Goal: Information Seeking & Learning: Learn about a topic

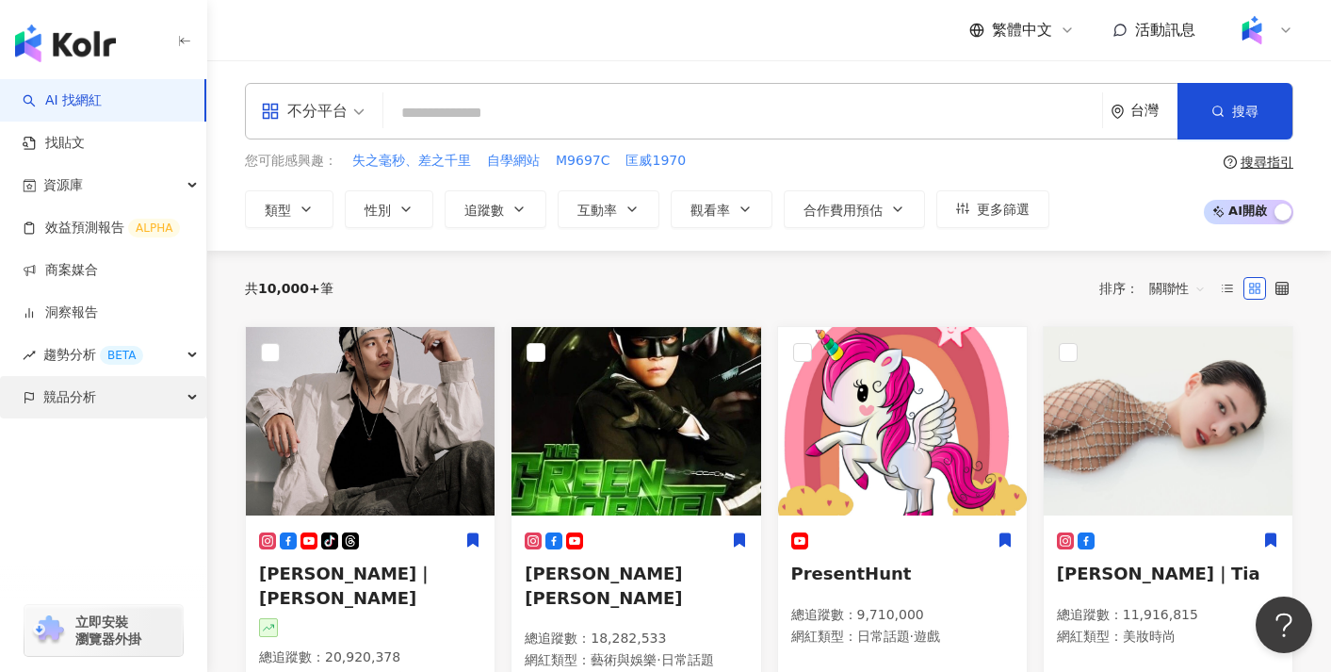
click at [137, 396] on div "競品分析" at bounding box center [103, 397] width 206 height 42
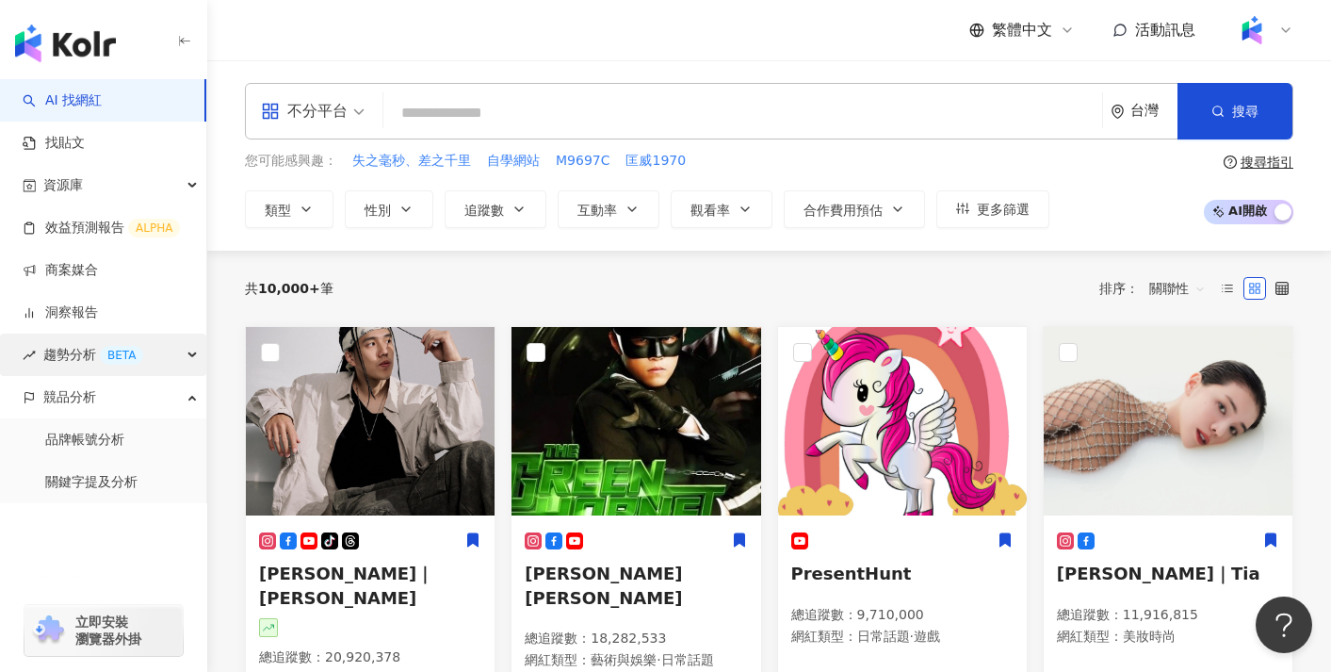
click at [137, 352] on div "BETA" at bounding box center [121, 355] width 43 height 19
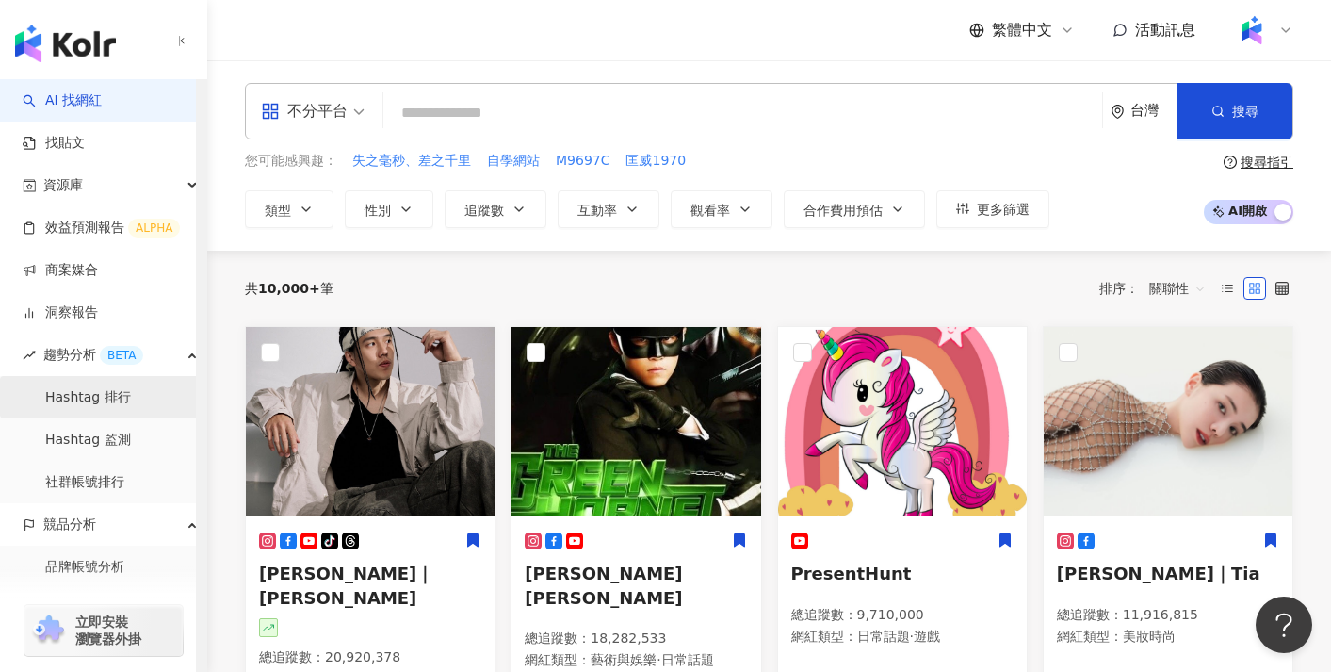
click at [131, 396] on link "Hashtag 排行" at bounding box center [88, 397] width 86 height 19
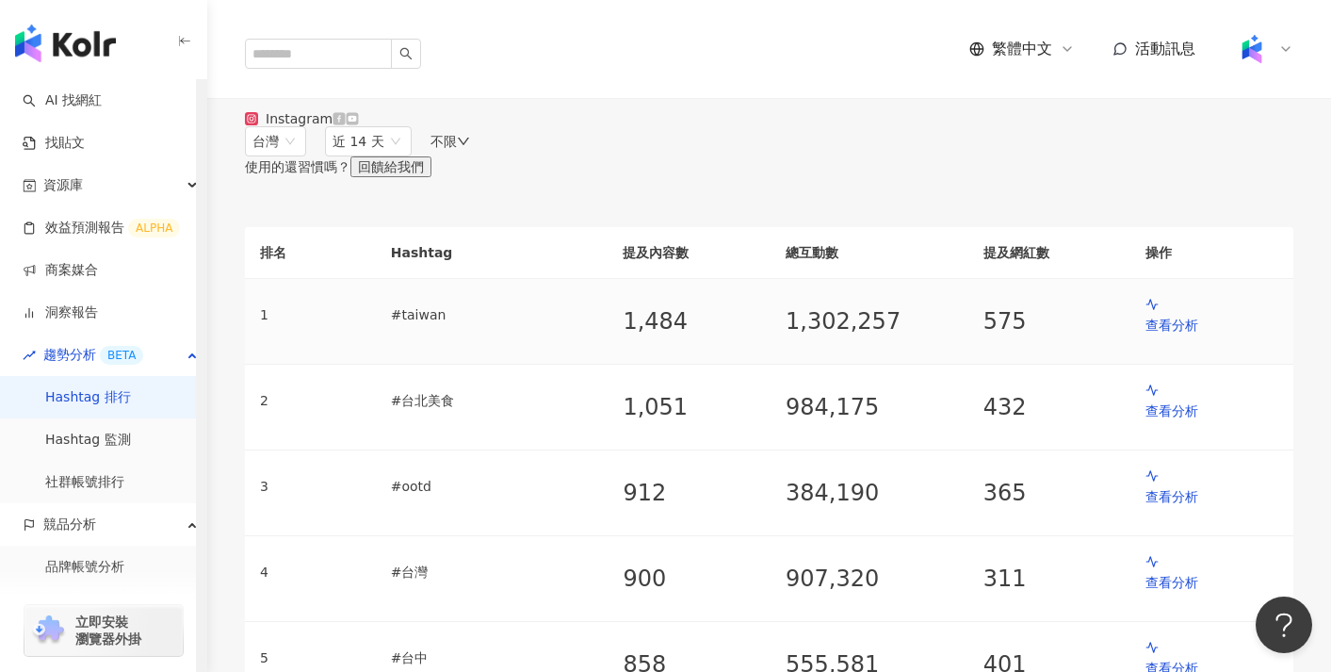
click at [506, 325] on p "# [GEOGRAPHIC_DATA]" at bounding box center [492, 314] width 203 height 21
click at [448, 325] on p "# [GEOGRAPHIC_DATA]" at bounding box center [492, 314] width 203 height 21
click at [1177, 335] on p "查看分析" at bounding box center [1212, 325] width 133 height 21
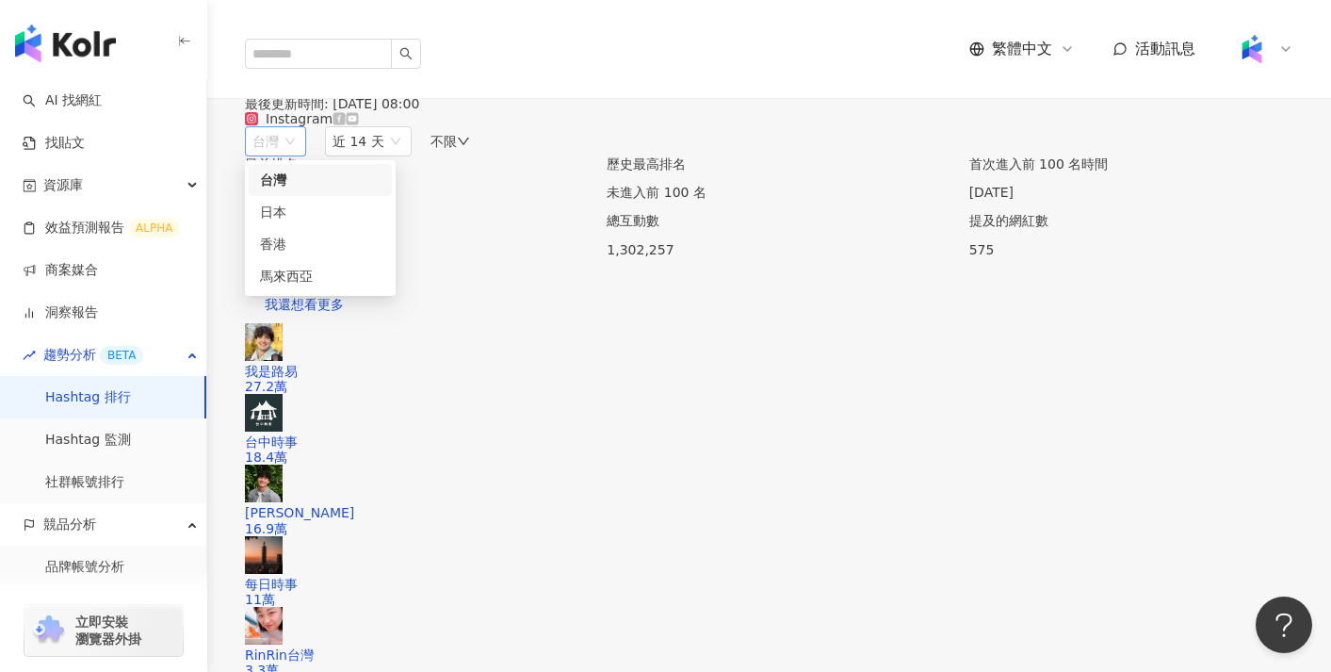
click at [279, 155] on div "台灣" at bounding box center [266, 141] width 26 height 28
